Goal: Book appointment/travel/reservation

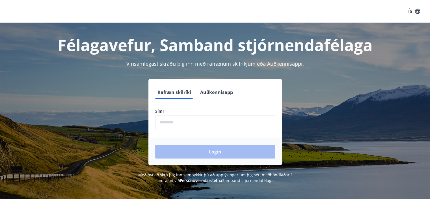
click at [227, 121] on input "phone" at bounding box center [215, 122] width 120 height 14
type input "********"
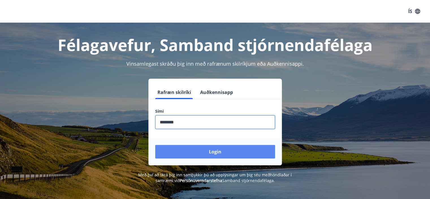
click at [213, 149] on button "Login" at bounding box center [215, 152] width 120 height 14
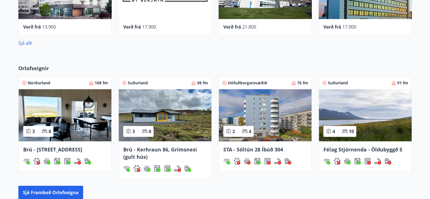
scroll to position [407, 0]
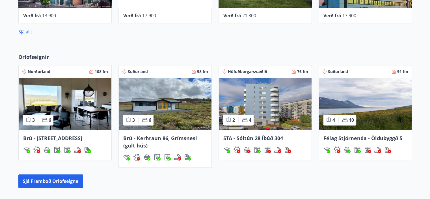
click at [263, 102] on img at bounding box center [265, 104] width 93 height 52
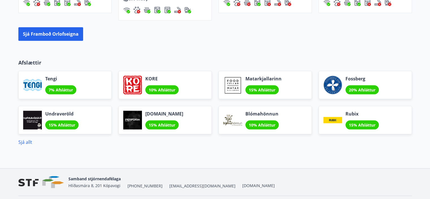
scroll to position [555, 0]
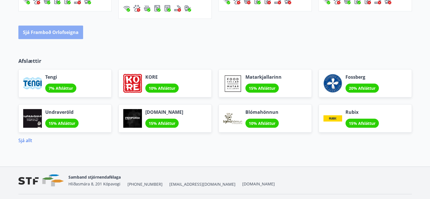
click at [62, 31] on button "Sjá framboð orlofseigna" at bounding box center [50, 32] width 65 height 14
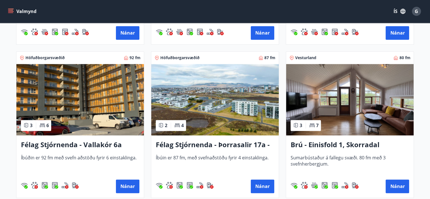
scroll to position [848, 0]
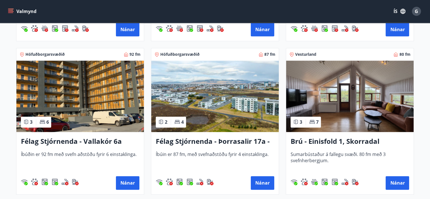
click at [78, 109] on img at bounding box center [79, 95] width 127 height 71
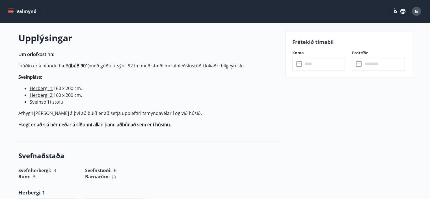
scroll to position [170, 0]
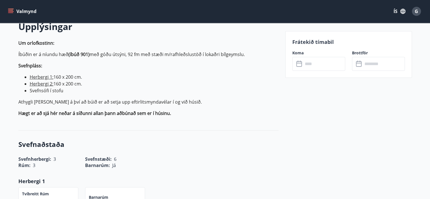
click at [311, 62] on input "text" at bounding box center [324, 64] width 42 height 14
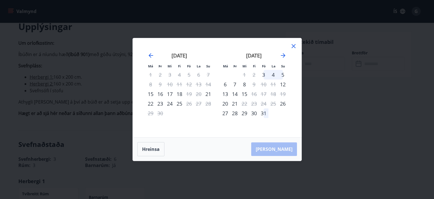
click at [293, 45] on icon at bounding box center [294, 46] width 4 height 4
